Goal: Navigation & Orientation: Find specific page/section

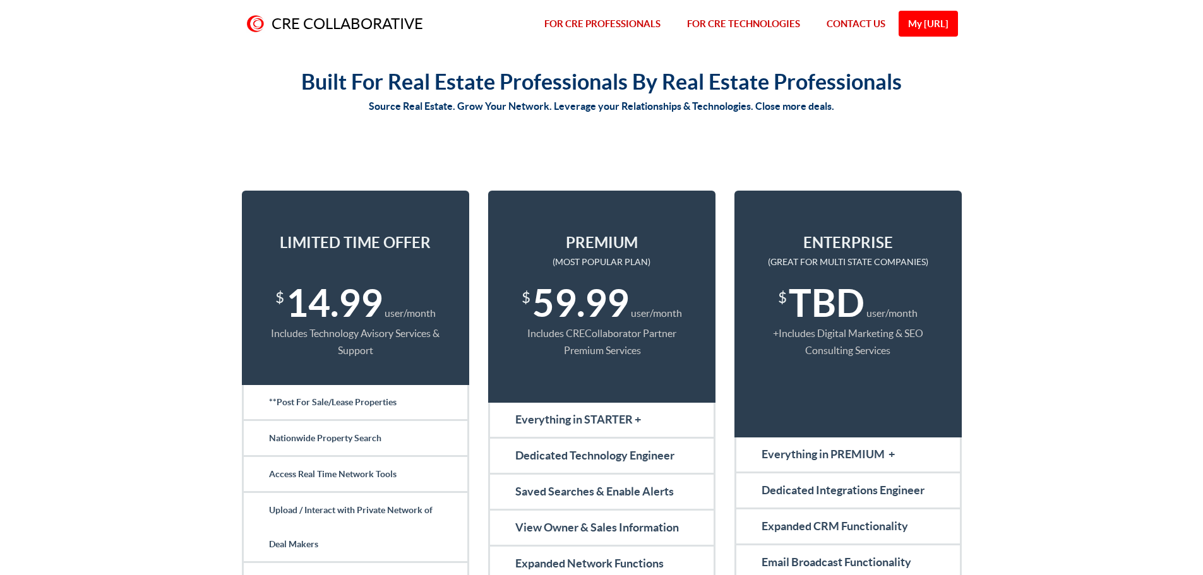
click at [623, 21] on link "FOR CRE PROFESSIONALS" at bounding box center [602, 24] width 143 height 48
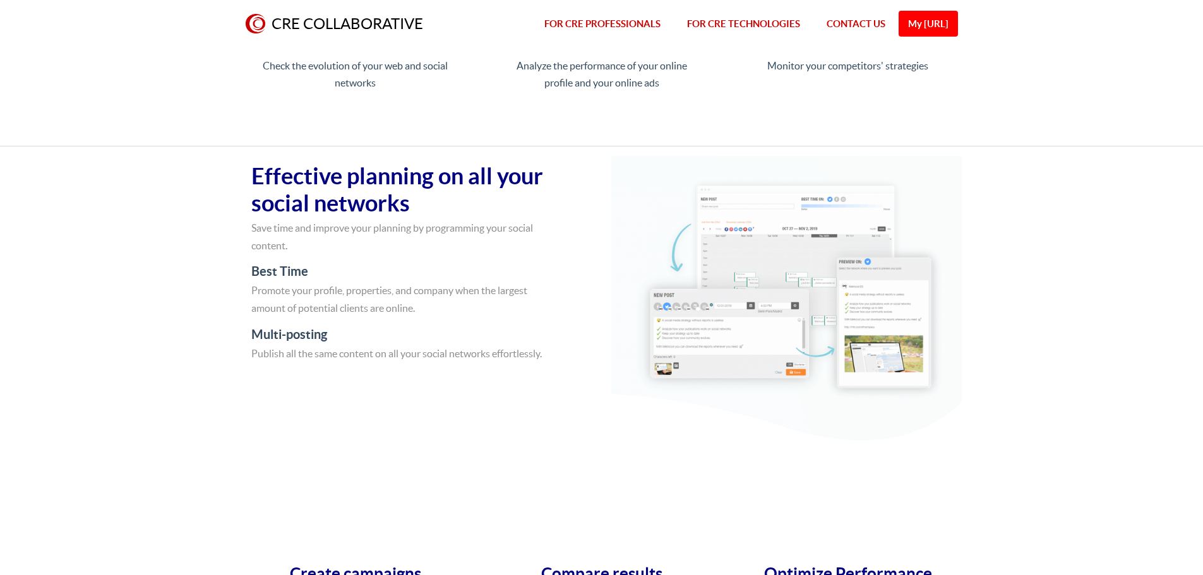
scroll to position [2863, 0]
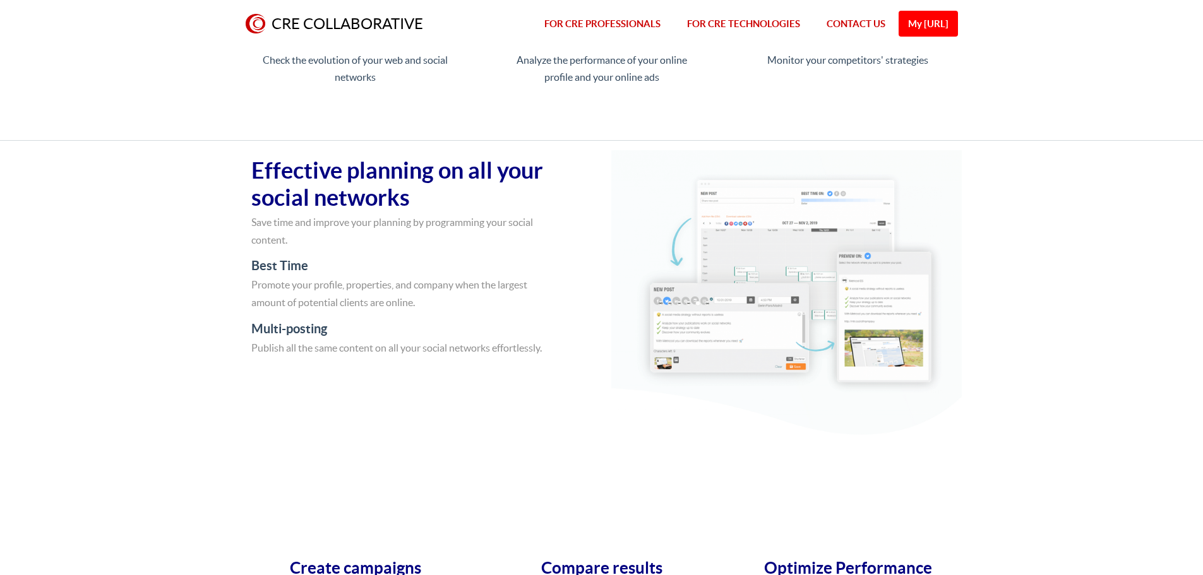
click at [335, 17] on link "CRE COLLABORATIVE" at bounding box center [334, 24] width 204 height 48
